Goal: Find contact information: Find contact information

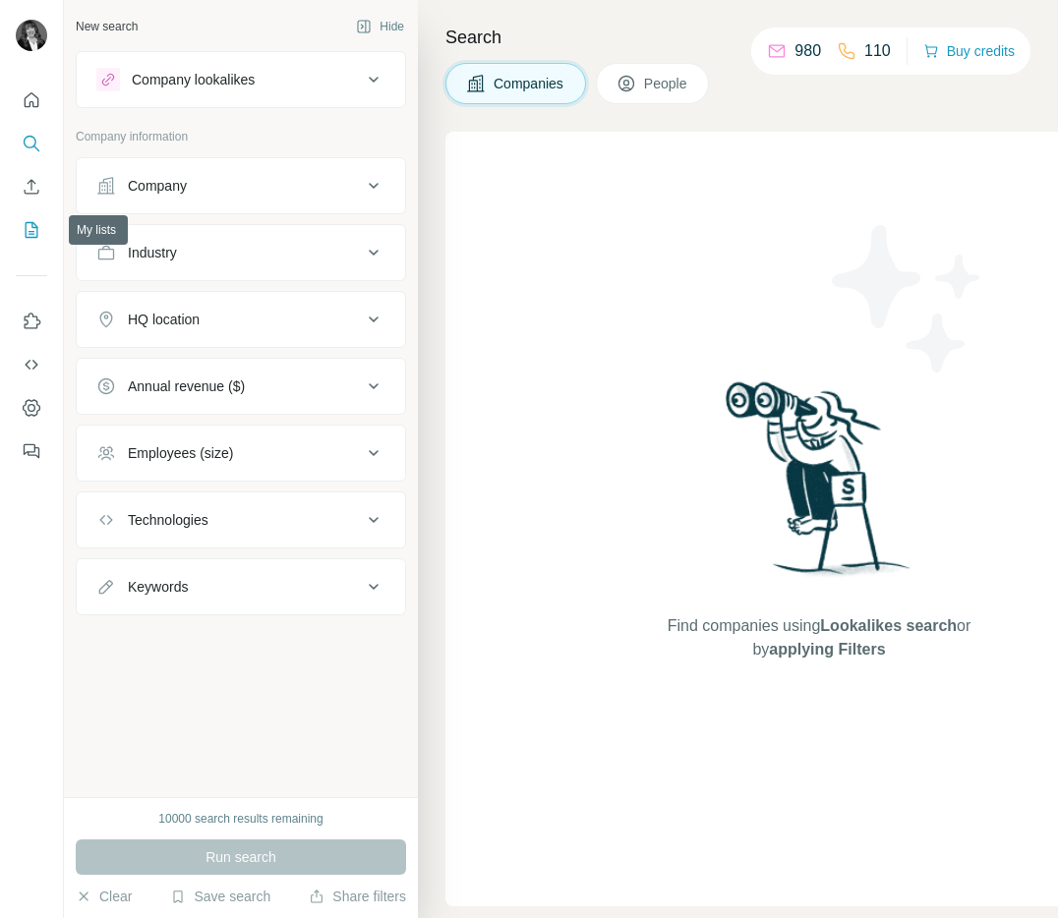
click at [32, 230] on icon "My lists" at bounding box center [32, 230] width 20 height 20
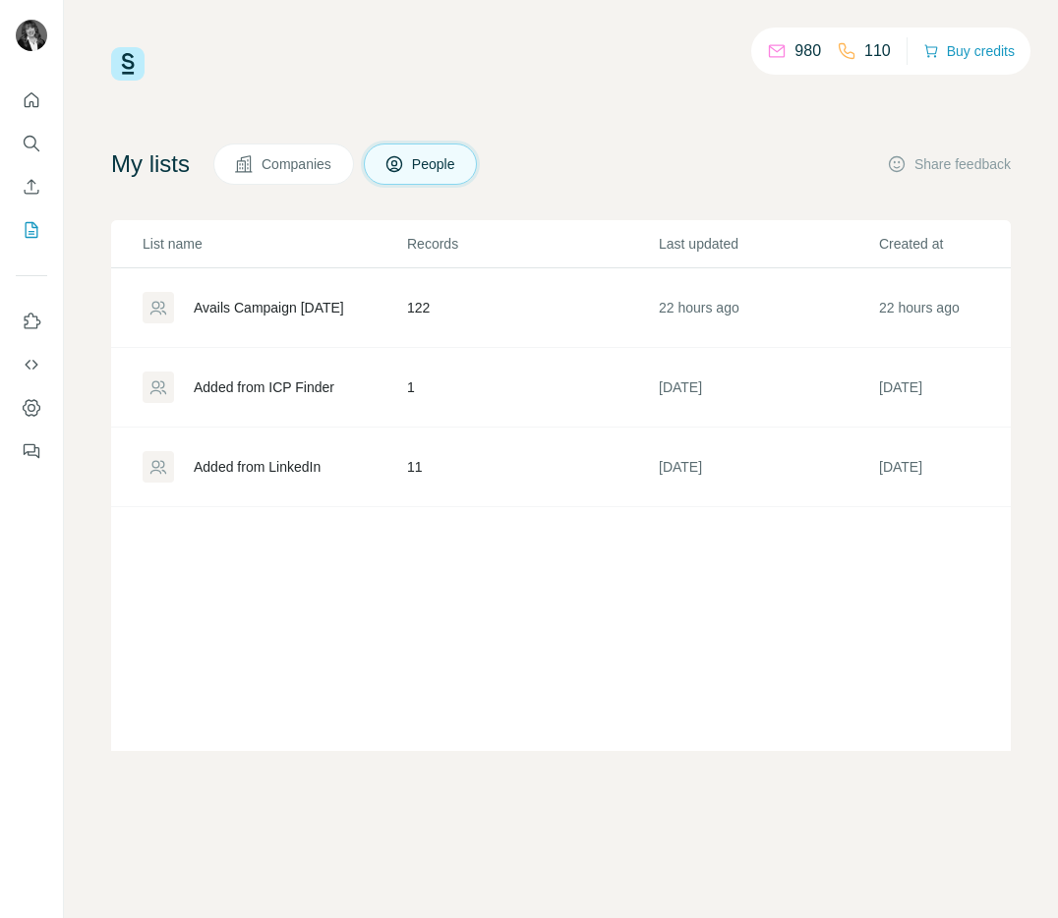
click at [297, 313] on div "Avails Campaign [DATE]" at bounding box center [269, 308] width 150 height 20
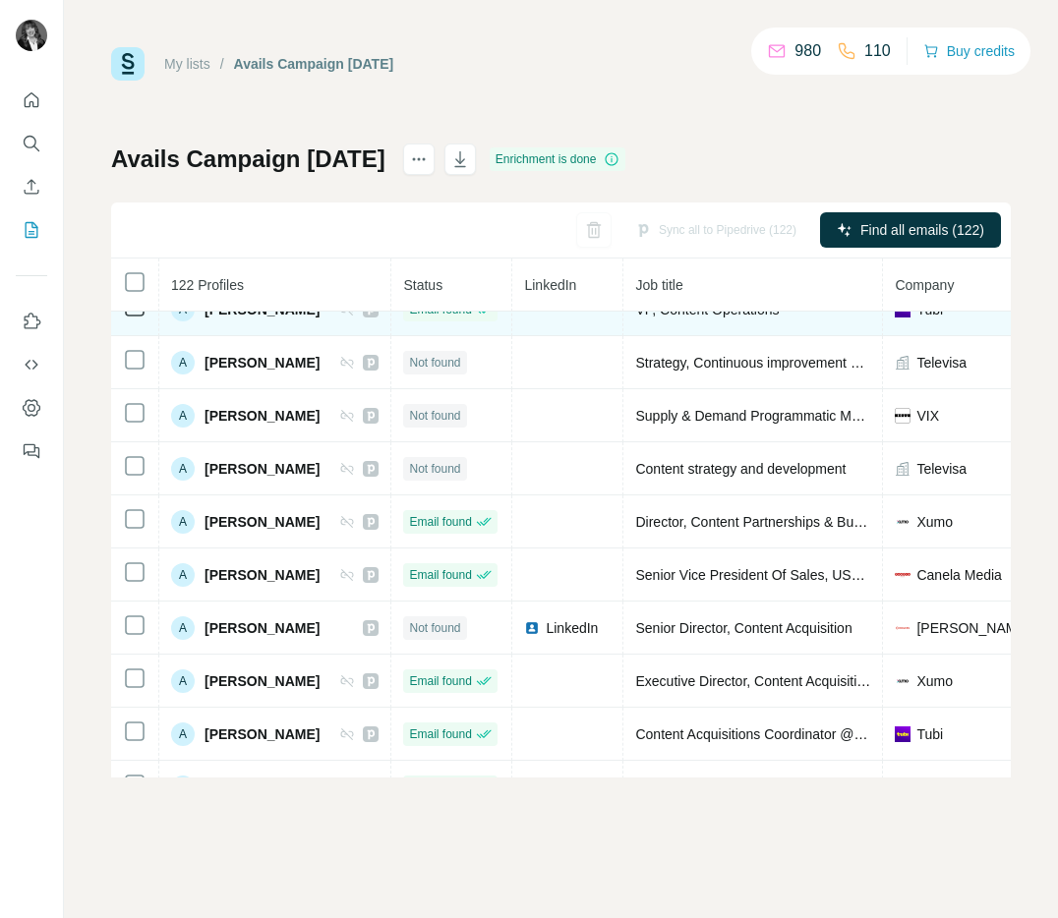
scroll to position [596, 0]
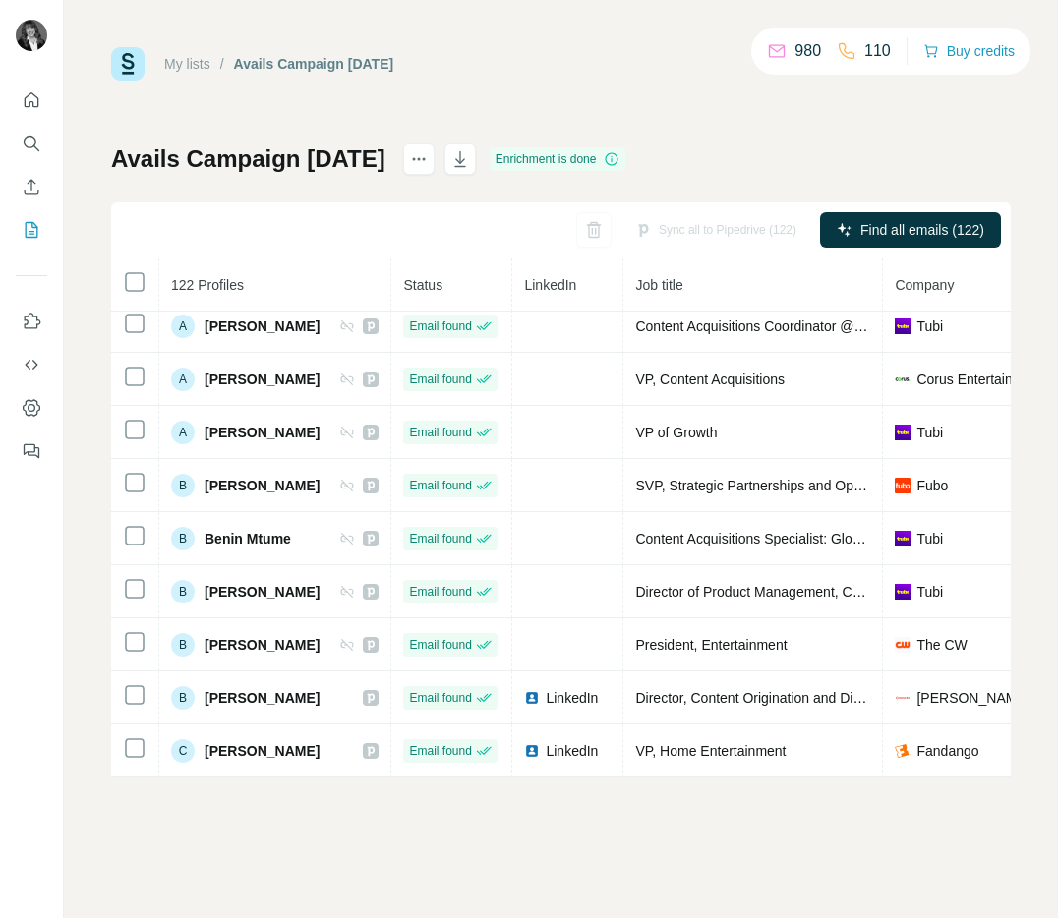
click at [452, 889] on div "My lists / Avails Campaign [DATE] 980 110 Buy credits Avails Campaign [DATE] En…" at bounding box center [561, 459] width 994 height 918
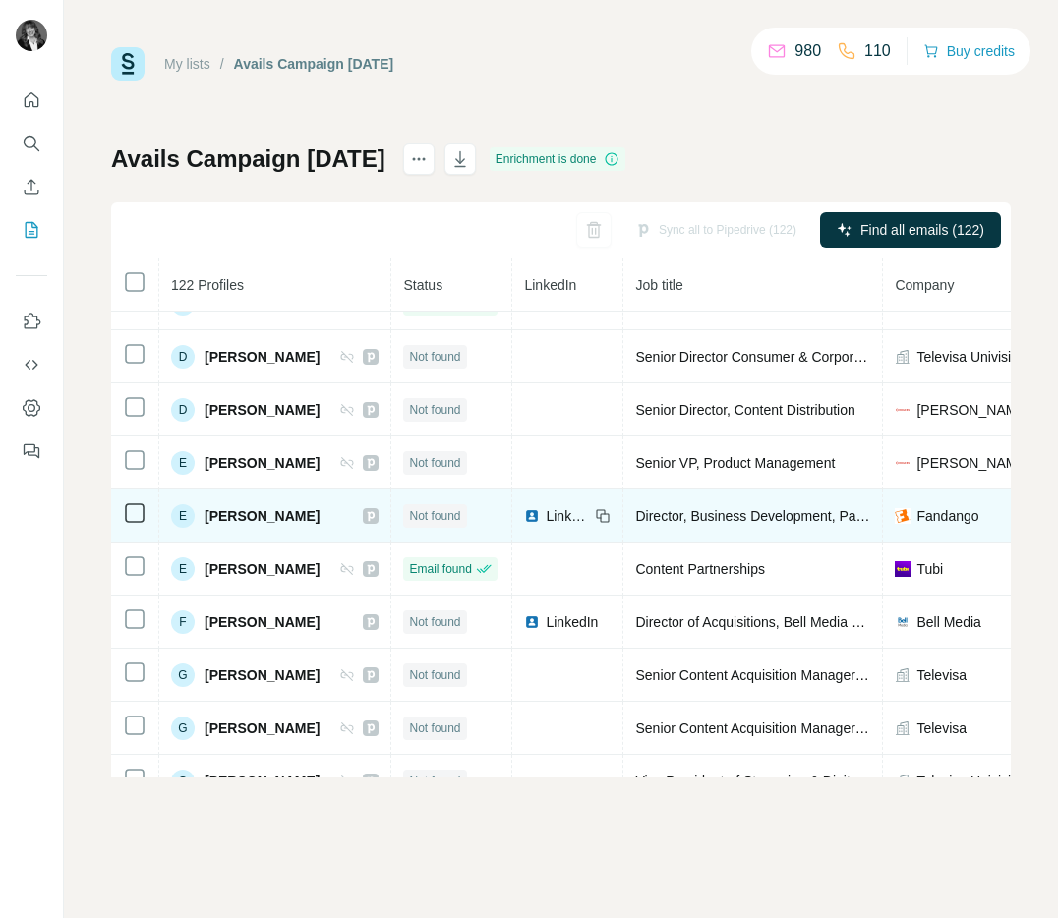
scroll to position [1658, 0]
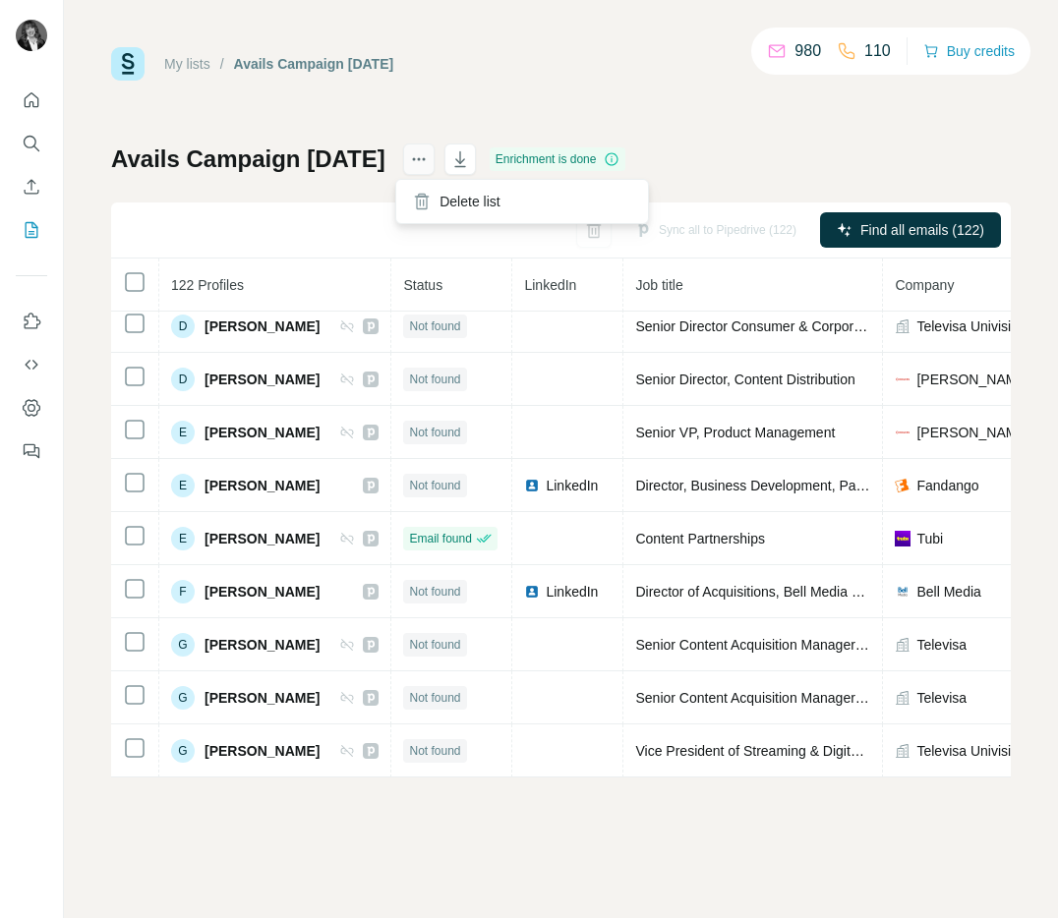
click at [413, 147] on button "actions" at bounding box center [418, 159] width 31 height 31
click at [275, 248] on div "Sync all to Pipedrive (122) Find all emails (122)" at bounding box center [561, 231] width 900 height 56
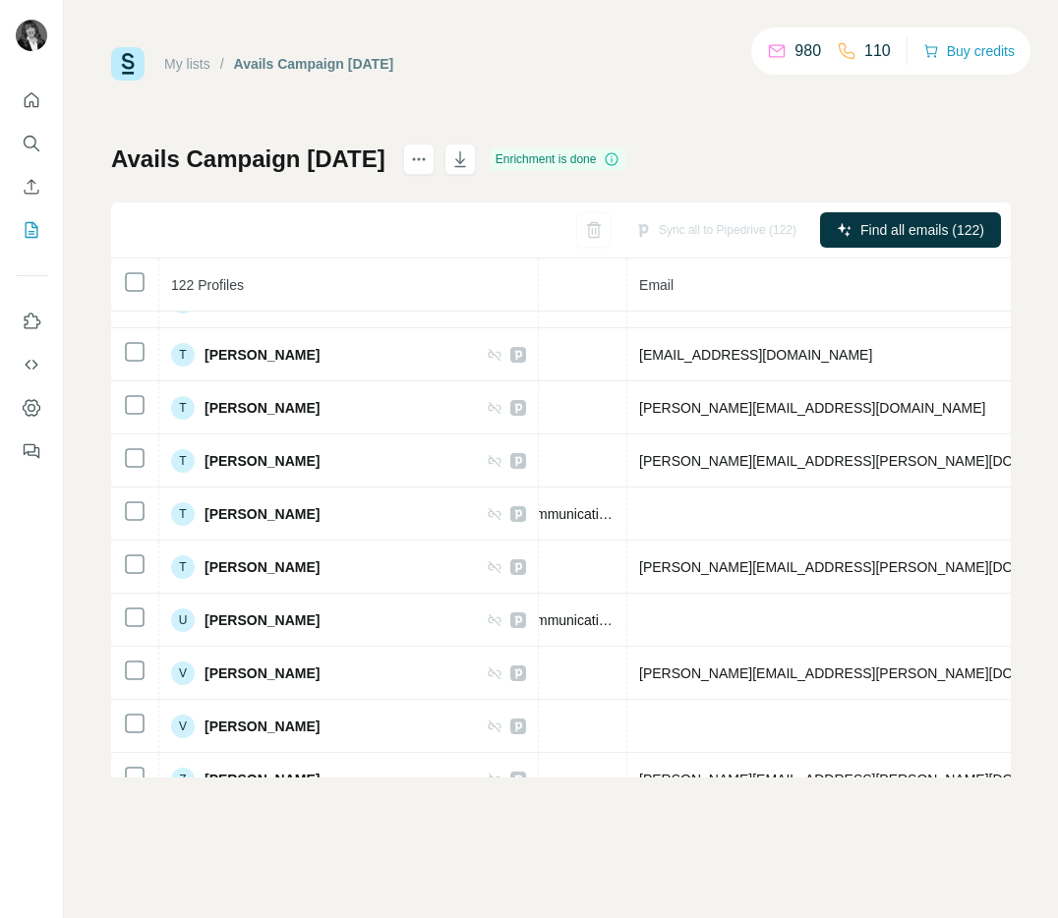
scroll to position [5983, 672]
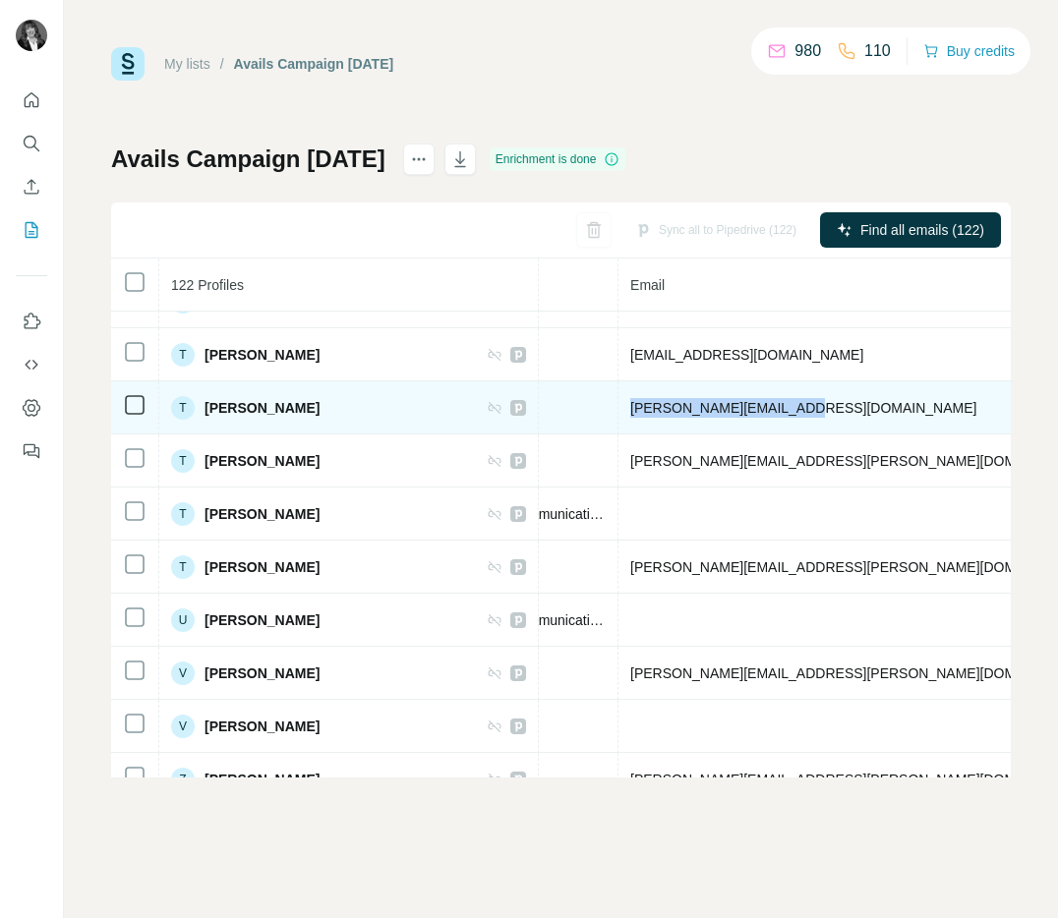
drag, startPoint x: 687, startPoint y: 412, endPoint x: 541, endPoint y: 413, distance: 146.5
click at [618, 413] on td "[PERSON_NAME][EMAIL_ADDRESS][DOMAIN_NAME]" at bounding box center [917, 407] width 598 height 53
copy span "[PERSON_NAME][EMAIL_ADDRESS][DOMAIN_NAME]"
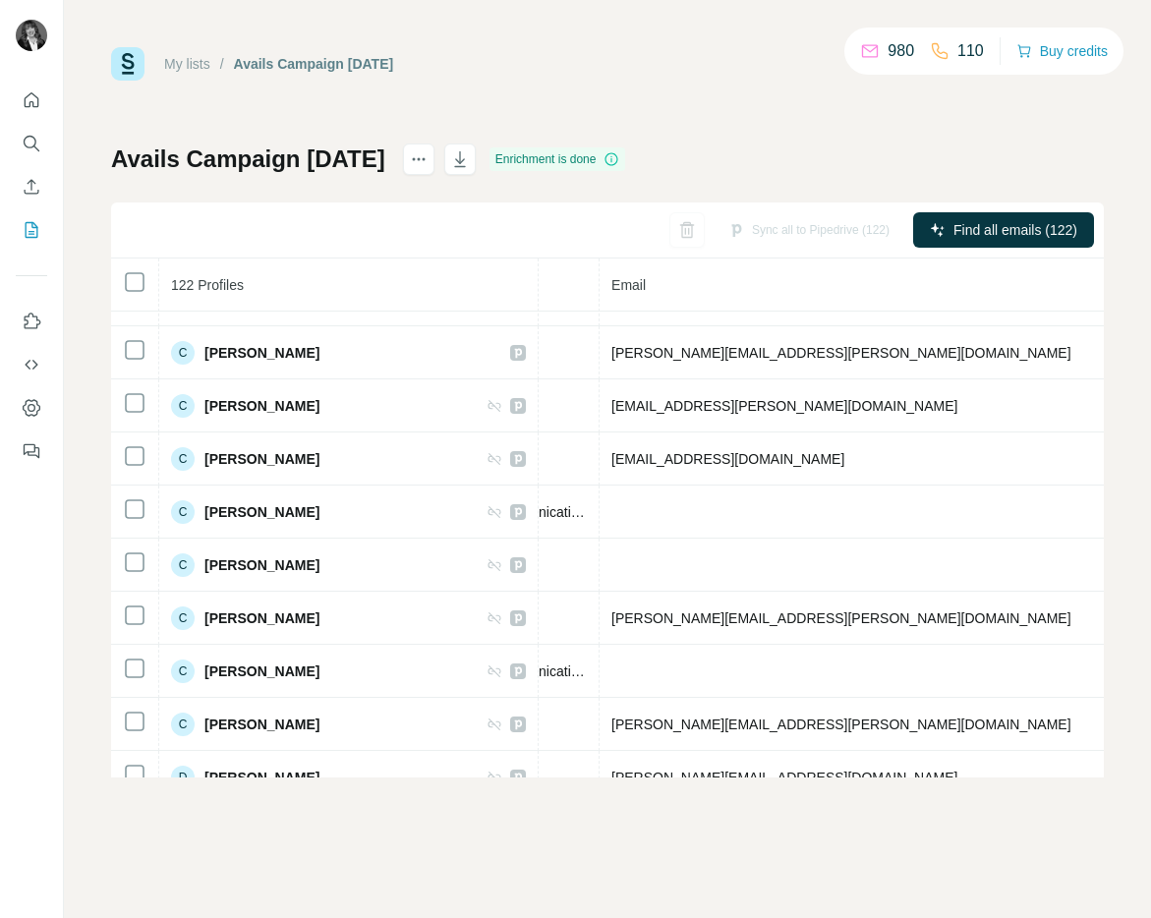
scroll to position [994, 703]
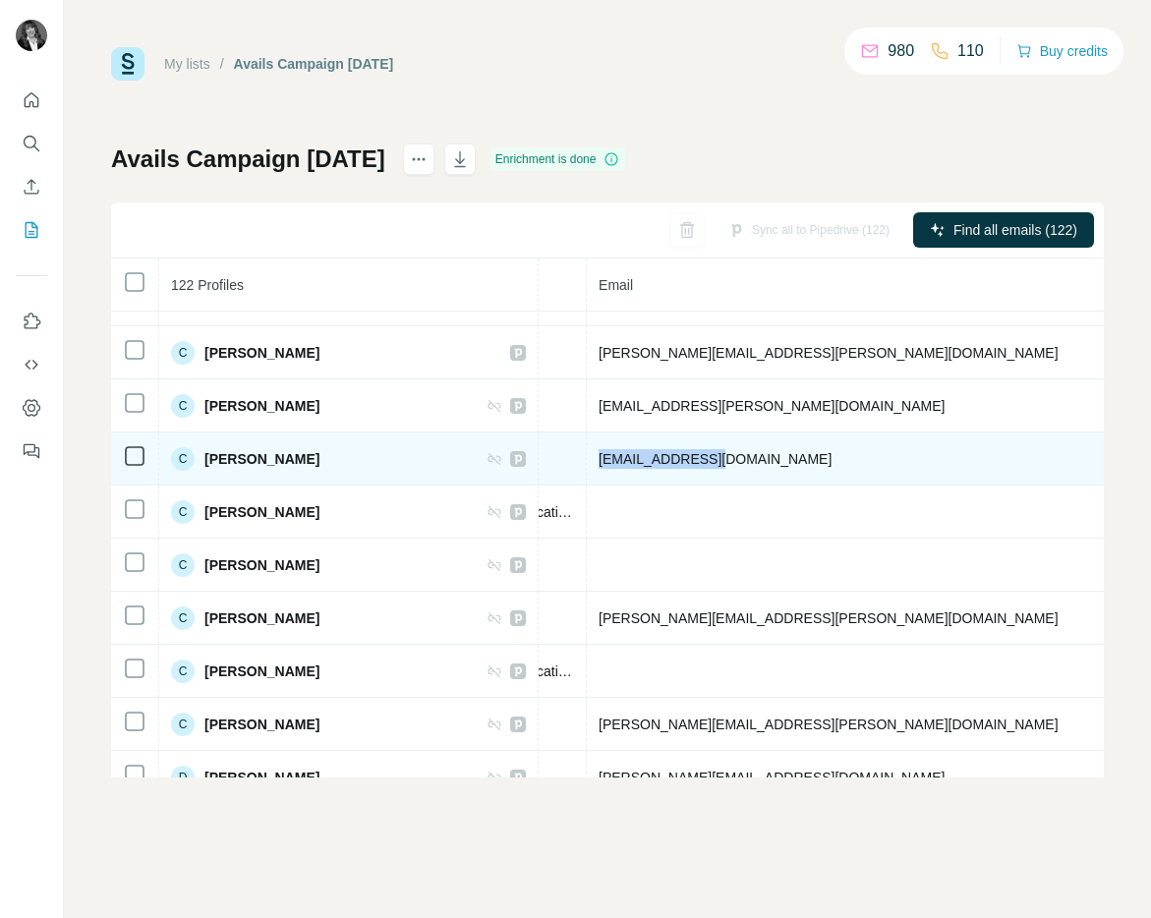
drag, startPoint x: 631, startPoint y: 459, endPoint x: 493, endPoint y: 459, distance: 138.6
click at [493, 459] on tr "C [PERSON_NAME] Email found Content Acquisition and Strategy, Xumo Play Xumo [E…" at bounding box center [597, 459] width 2379 height 53
copy tr "[EMAIL_ADDRESS][DOMAIN_NAME]"
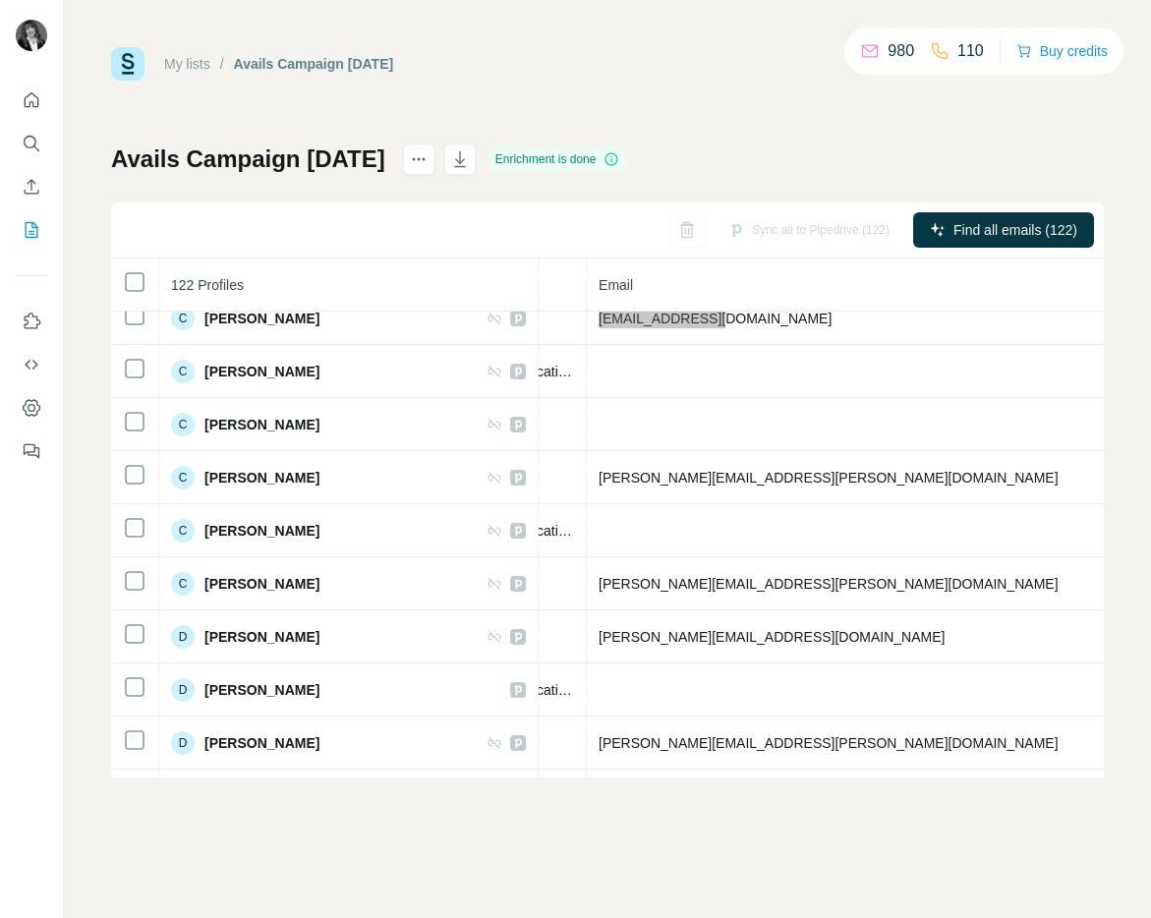
scroll to position [1142, 703]
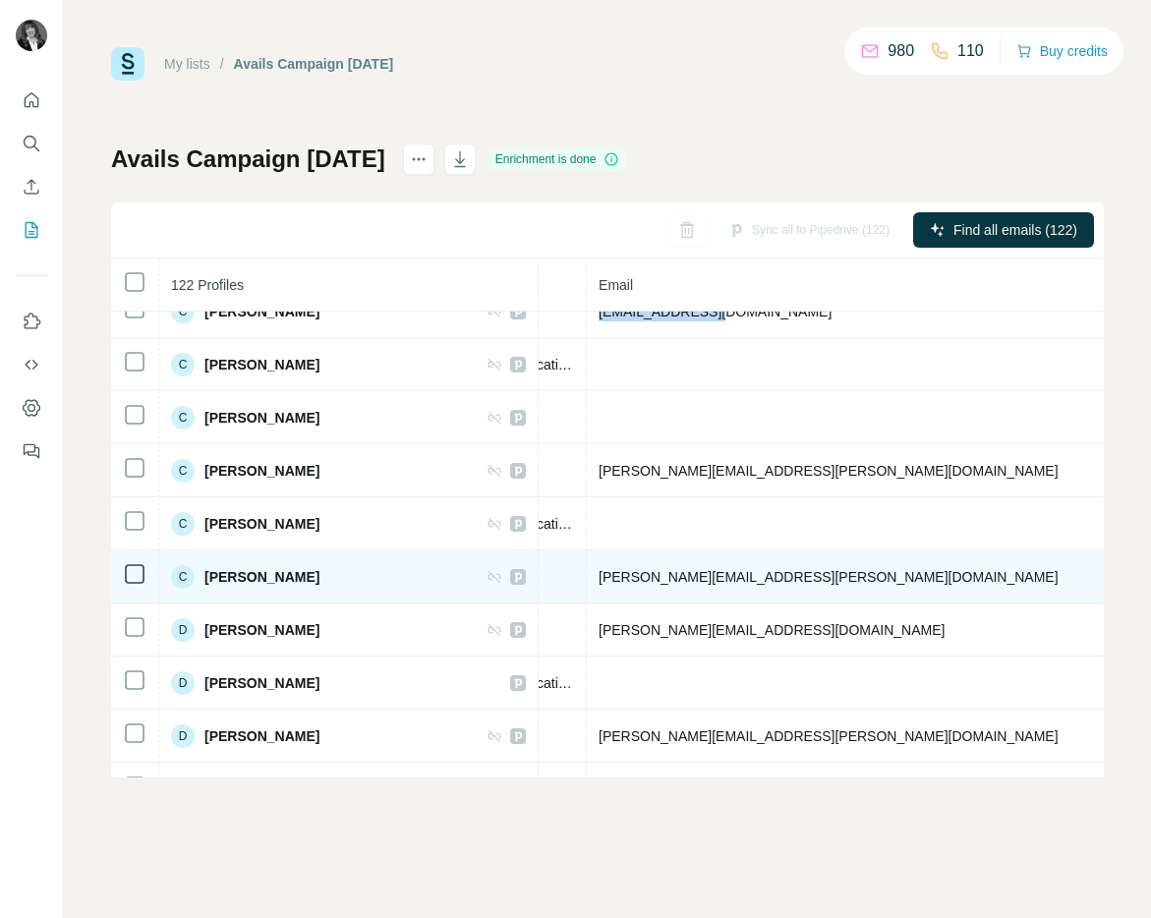
drag, startPoint x: 298, startPoint y: 576, endPoint x: 196, endPoint y: 579, distance: 102.3
click at [196, 579] on div "C [PERSON_NAME]" at bounding box center [348, 577] width 355 height 24
copy div "[PERSON_NAME]"
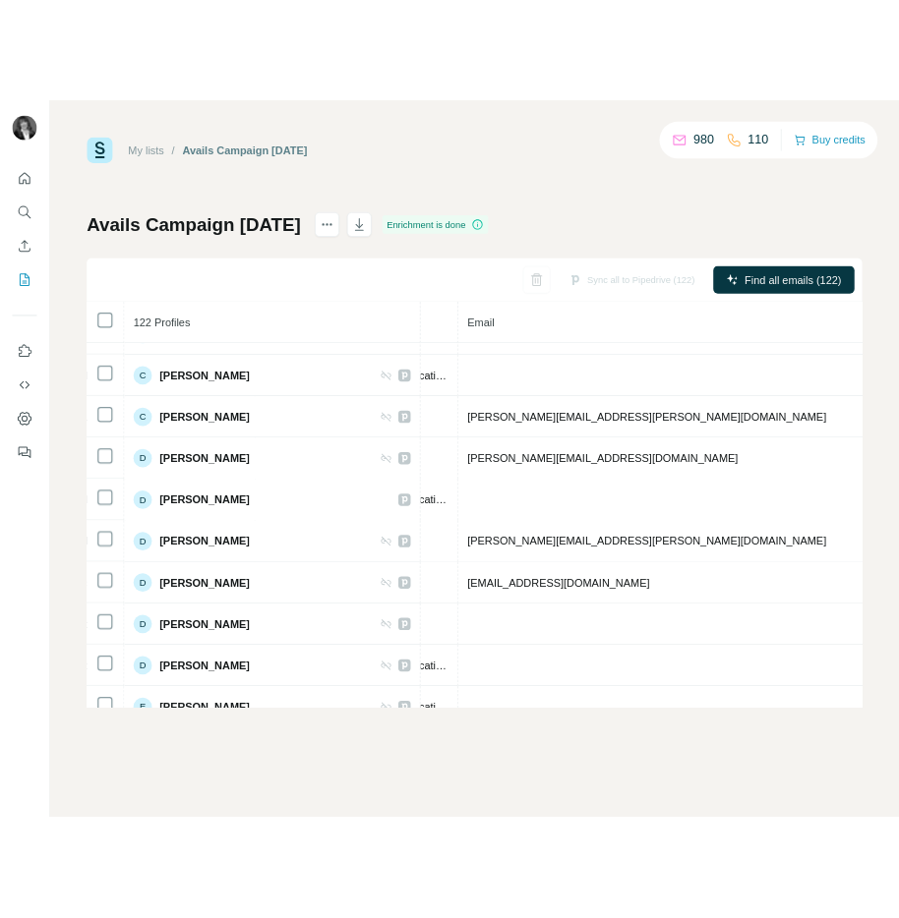
scroll to position [1334, 703]
